Goal: Task Accomplishment & Management: Use online tool/utility

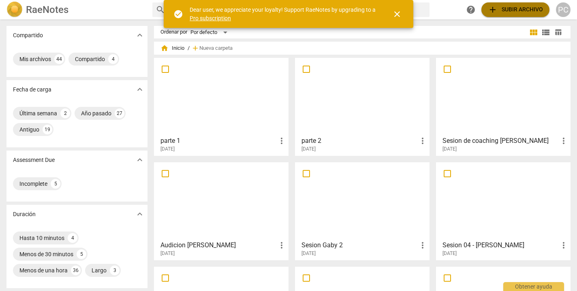
click at [503, 10] on span "add Subir archivo" at bounding box center [515, 10] width 55 height 10
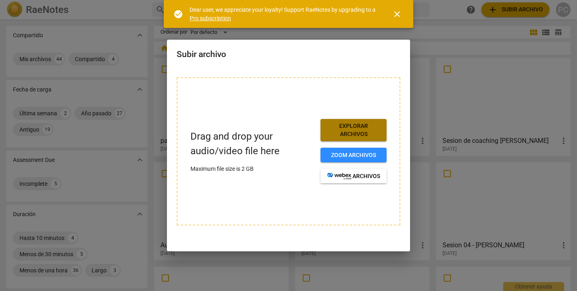
click at [354, 130] on span "Explorar archivos" at bounding box center [353, 130] width 53 height 16
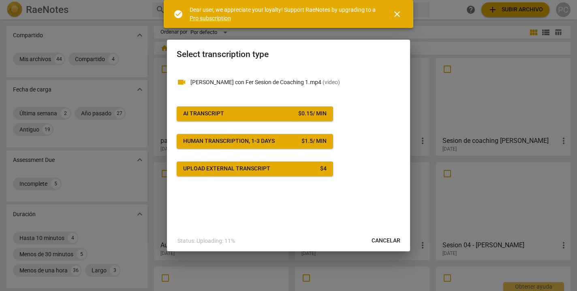
click at [311, 115] on div "$ 0.15 / min" at bounding box center [312, 114] width 28 height 8
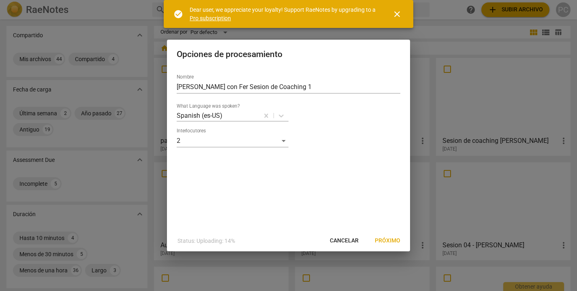
click at [386, 240] on span "Próximo" at bounding box center [388, 241] width 26 height 8
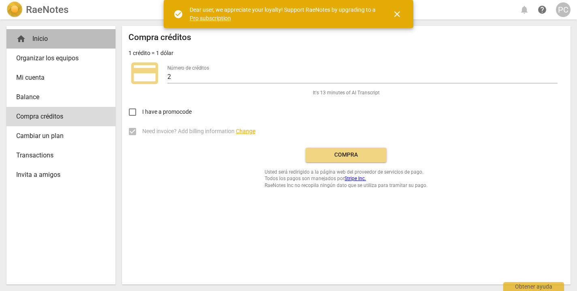
click at [40, 40] on div "home Inicio" at bounding box center [57, 39] width 83 height 10
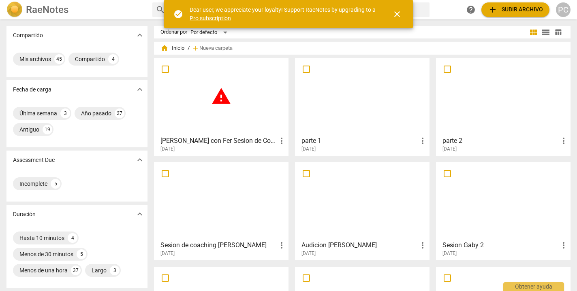
click at [237, 104] on div "warning" at bounding box center [221, 97] width 129 height 72
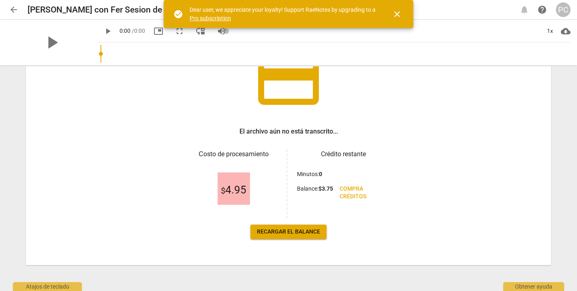
scroll to position [74, 0]
click at [13, 11] on span "arrow_back" at bounding box center [14, 10] width 10 height 10
